Goal: Transaction & Acquisition: Purchase product/service

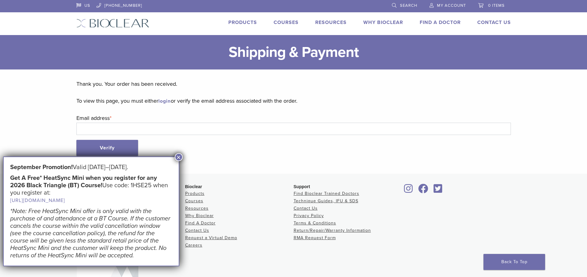
click at [176, 159] on button "×" at bounding box center [179, 157] width 8 height 8
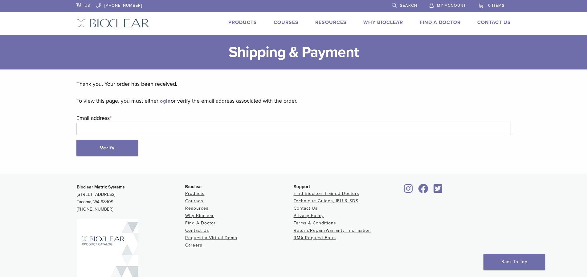
click at [246, 20] on link "Products" at bounding box center [242, 22] width 29 height 6
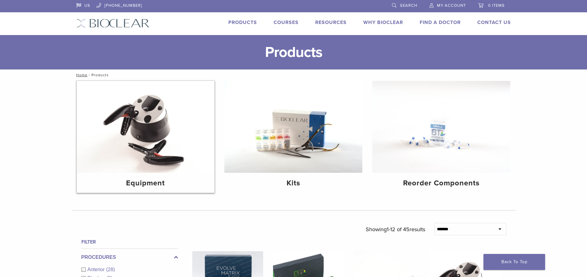
click at [172, 150] on img at bounding box center [146, 127] width 138 height 92
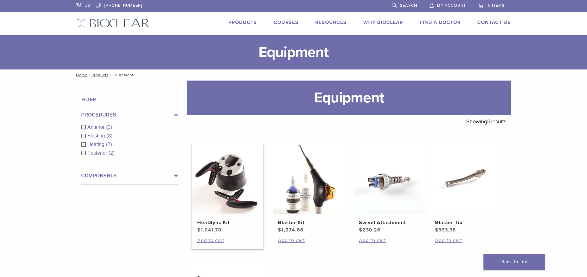
click at [232, 197] on img at bounding box center [227, 179] width 71 height 71
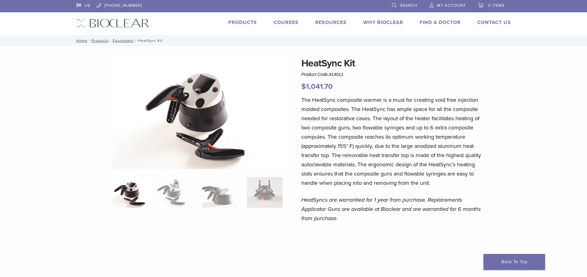
click at [485, 18] on div "US 1.855.712.5327 Search My Account 0 items Cart No products in the cart. Back …" at bounding box center [293, 17] width 443 height 35
click at [487, 23] on link "Contact Us" at bounding box center [494, 22] width 34 height 6
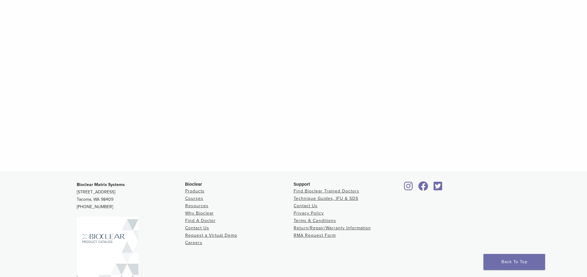
scroll to position [632, 0]
